Goal: Task Accomplishment & Management: Manage account settings

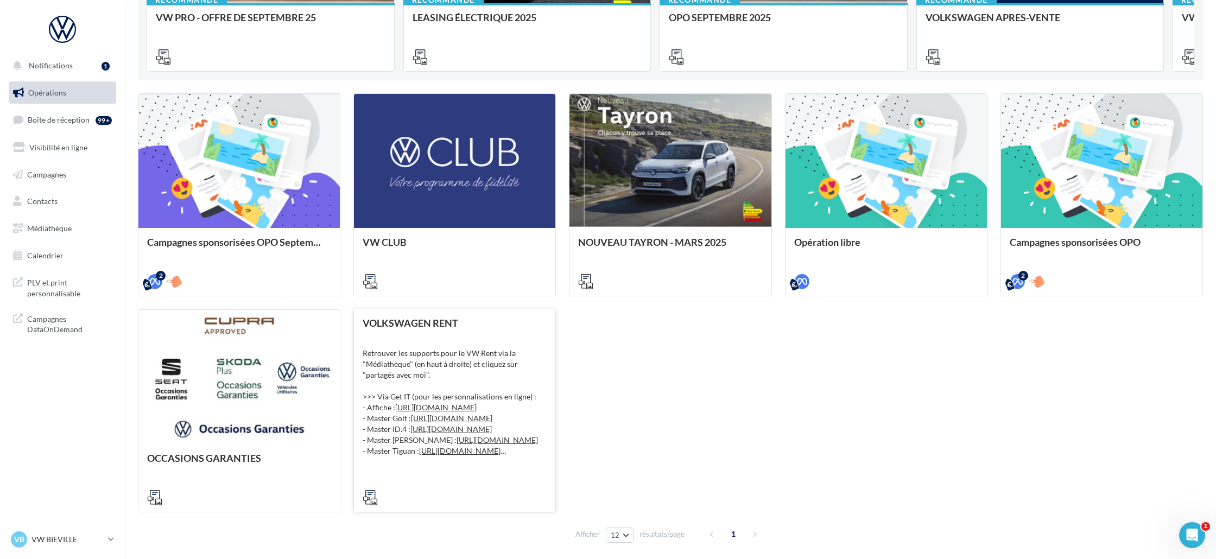
scroll to position [330, 0]
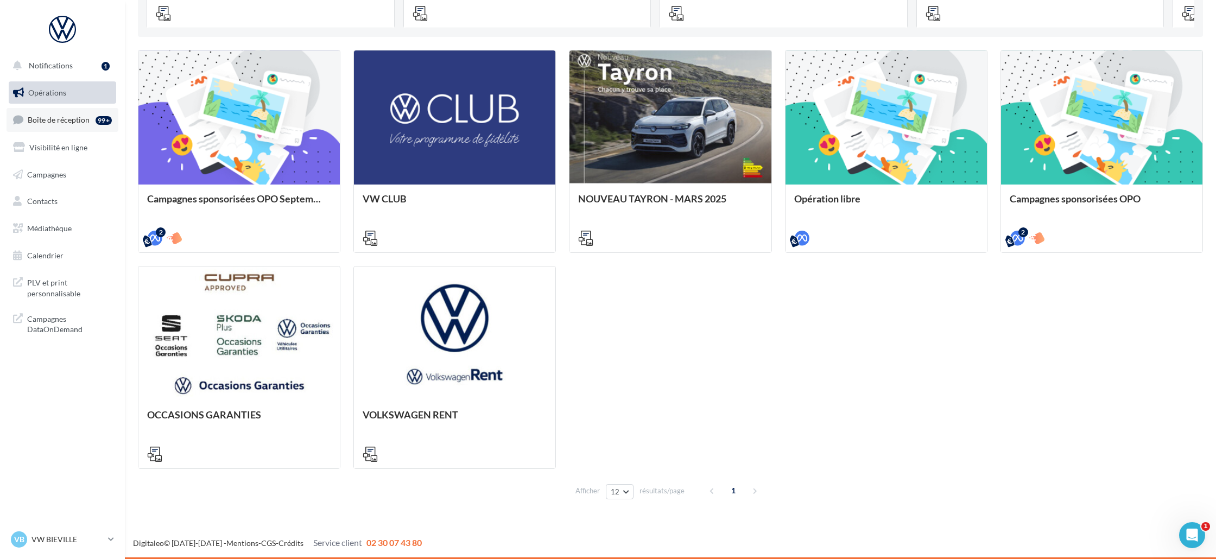
click at [67, 123] on span "Boîte de réception" at bounding box center [59, 119] width 62 height 9
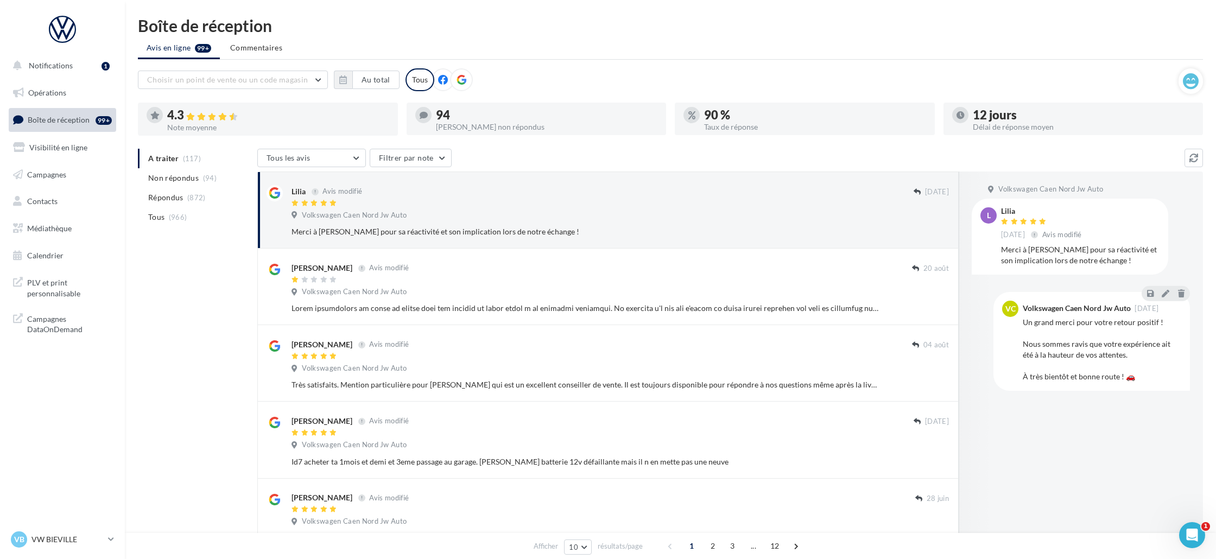
click at [220, 162] on ul "A traiter (117) Non répondus (94) Répondus (872) Tous (966)" at bounding box center [195, 188] width 115 height 78
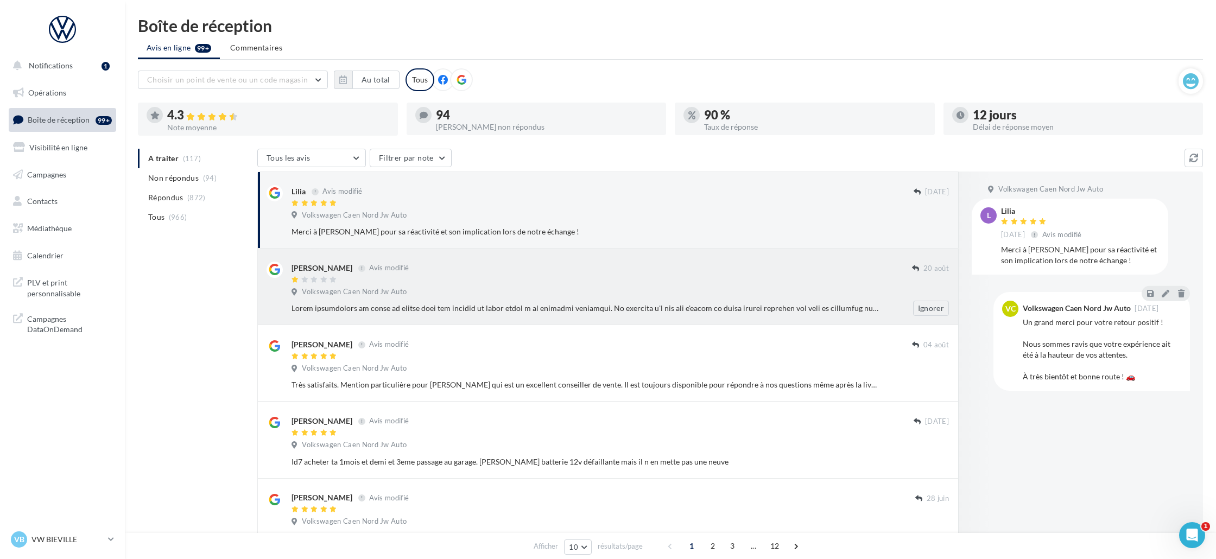
click at [501, 275] on div "Dana Becker Avis modifié" at bounding box center [602, 273] width 621 height 23
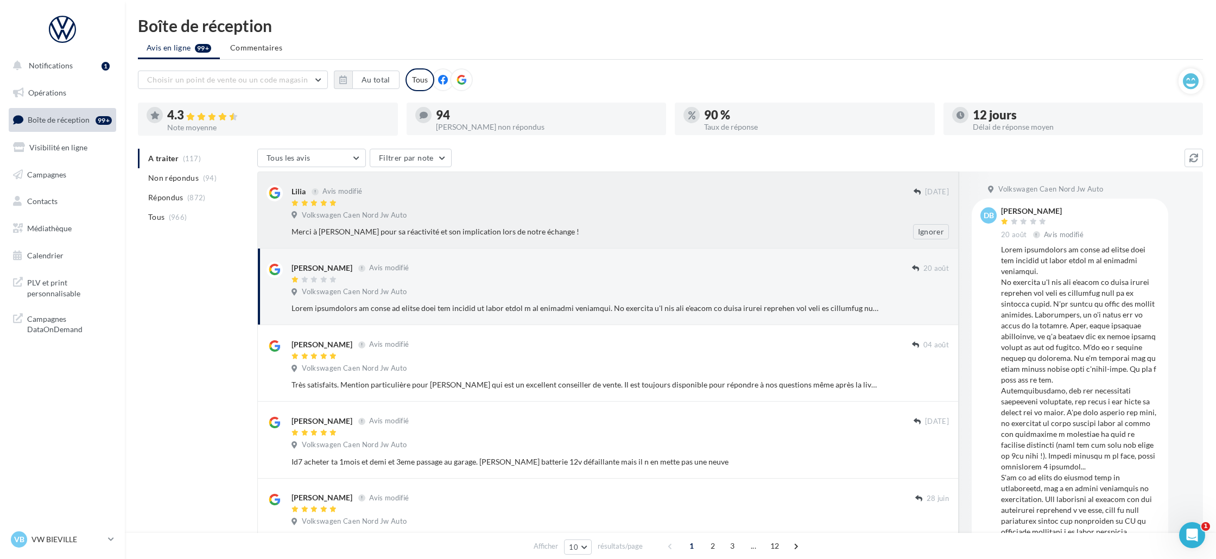
click at [575, 206] on div at bounding box center [603, 203] width 622 height 9
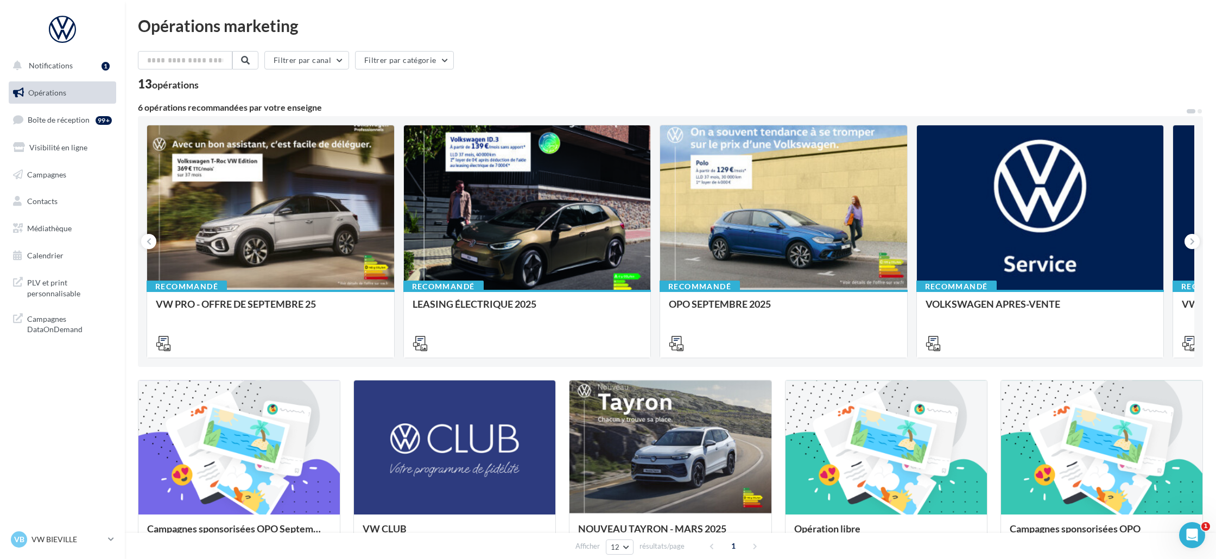
click at [68, 480] on nav "Notifications 1 Opérations Boîte de réception 99+ Visibilité en ligne Campagnes…" at bounding box center [62, 279] width 125 height 559
click at [933, 80] on div "13 opérations" at bounding box center [670, 85] width 1065 height 14
click at [766, 27] on div "Opérations marketing" at bounding box center [670, 25] width 1065 height 16
click at [1185, 549] on body "Notifications 1 Opérations Boîte de réception 99+ Visibilité en ligne Campagnes…" at bounding box center [608, 279] width 1216 height 559
